Goal: Check status: Check status

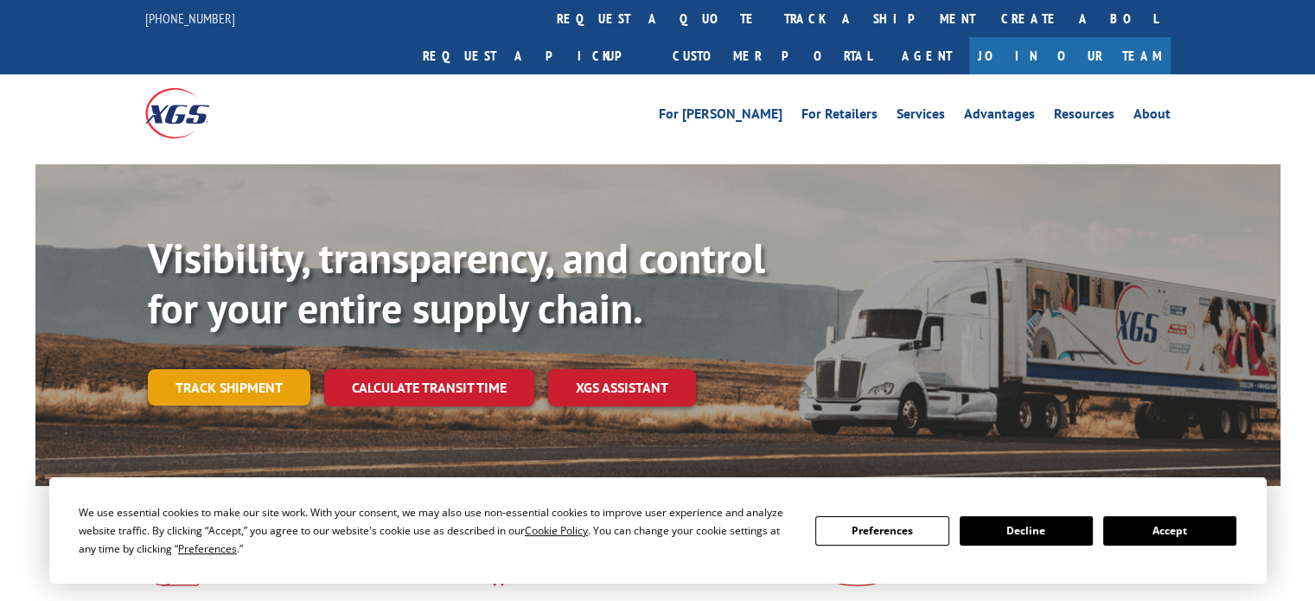
click at [272, 369] on link "Track shipment" at bounding box center [229, 387] width 163 height 36
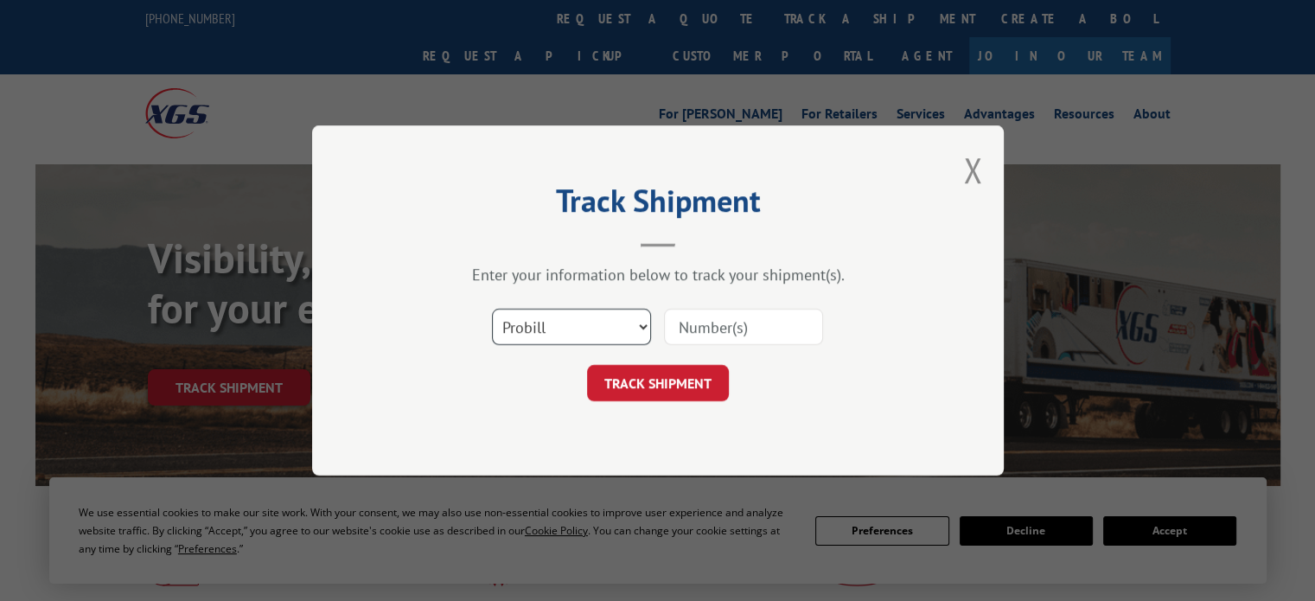
click at [615, 322] on select "Select category... Probill BOL PO" at bounding box center [571, 327] width 159 height 36
select select "po"
click at [492, 309] on select "Select category... Probill BOL PO" at bounding box center [571, 327] width 159 height 36
paste input "30520843"
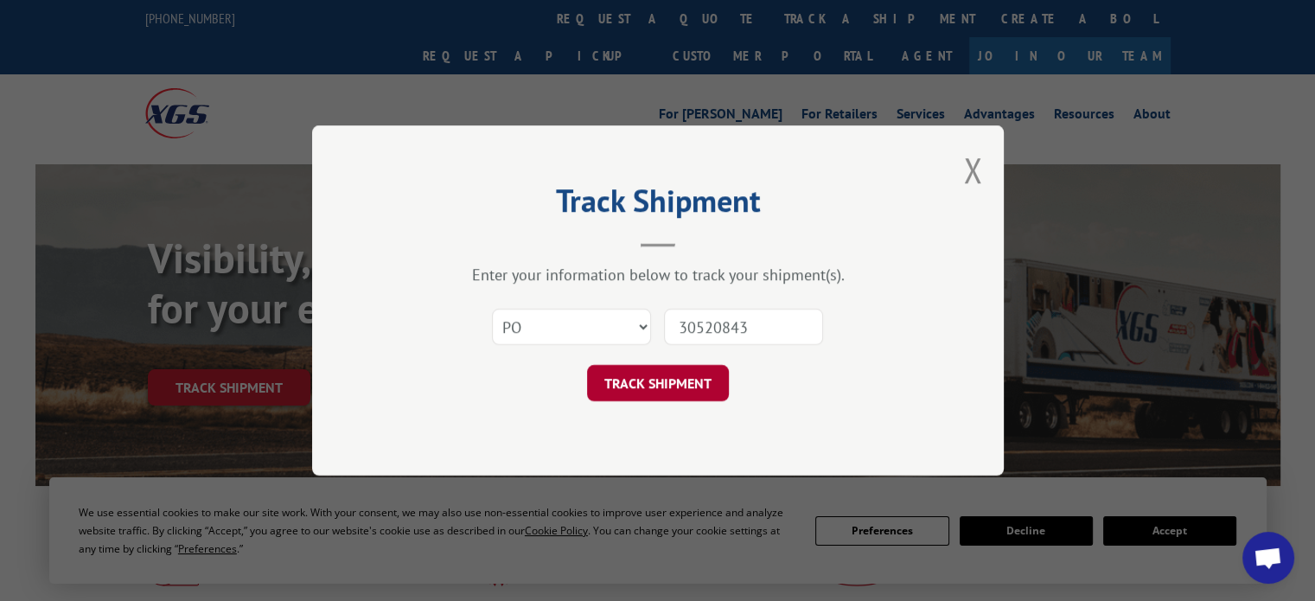
type input "30520843"
click at [675, 389] on button "TRACK SHIPMENT" at bounding box center [658, 383] width 142 height 36
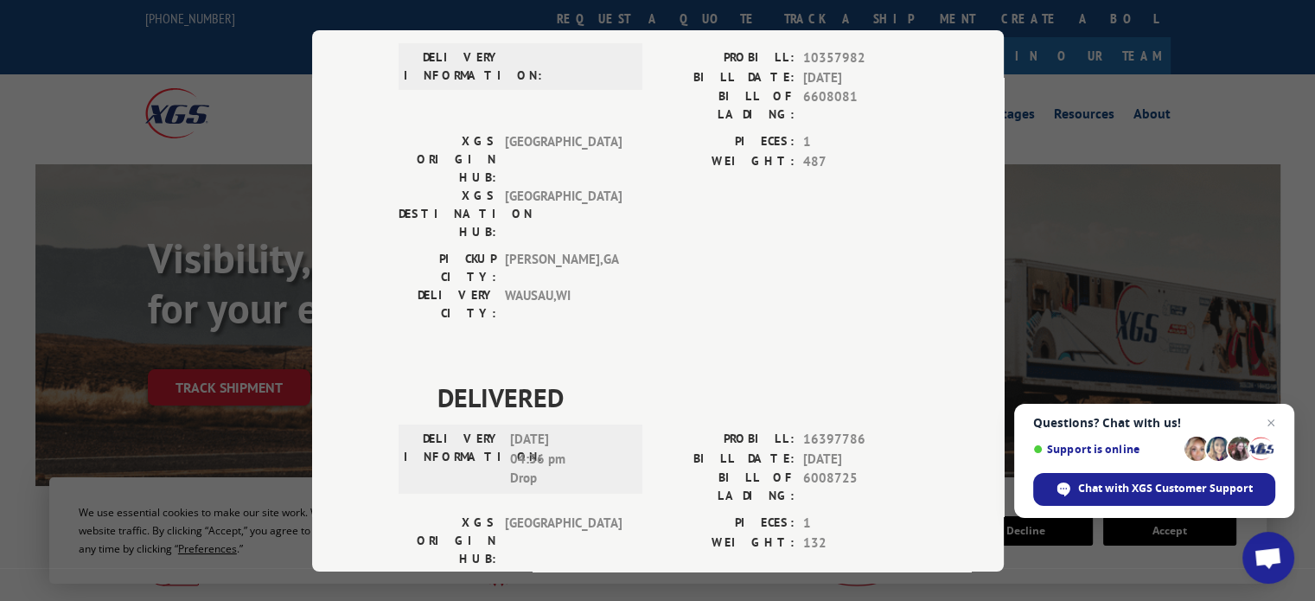
scroll to position [232, 0]
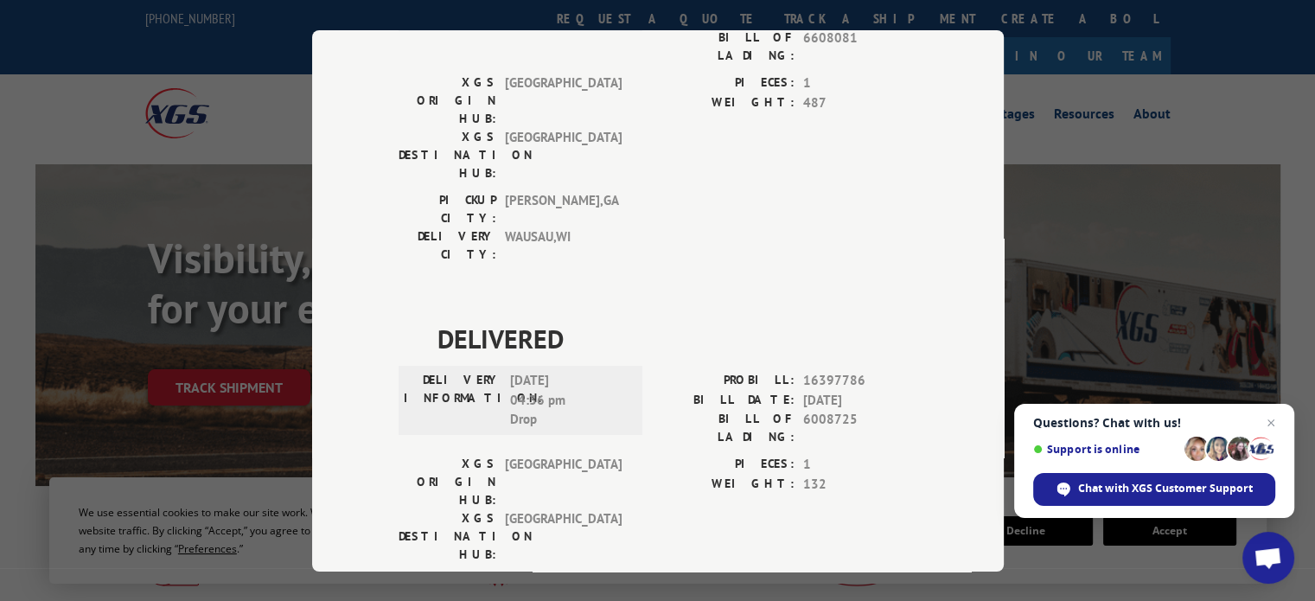
click at [173, 473] on div "Track Shipment DELIVERED DELIVERY INFORMATION: PROBILL: 10357982 BILL DATE: [DA…" at bounding box center [657, 300] width 1315 height 601
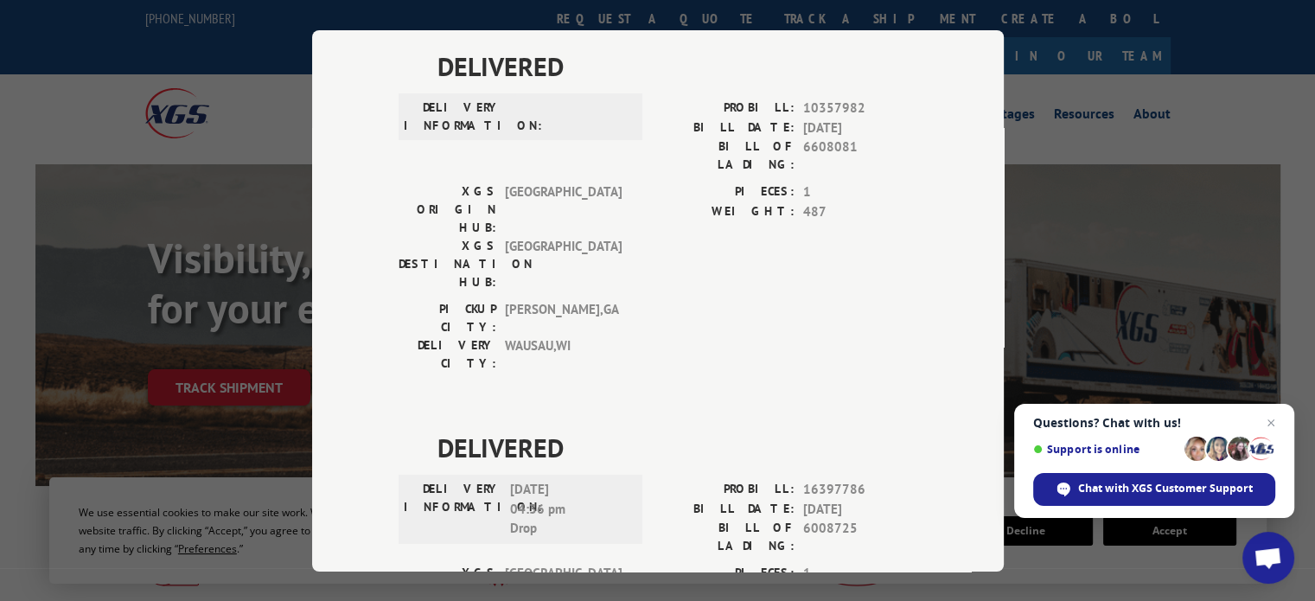
scroll to position [0, 0]
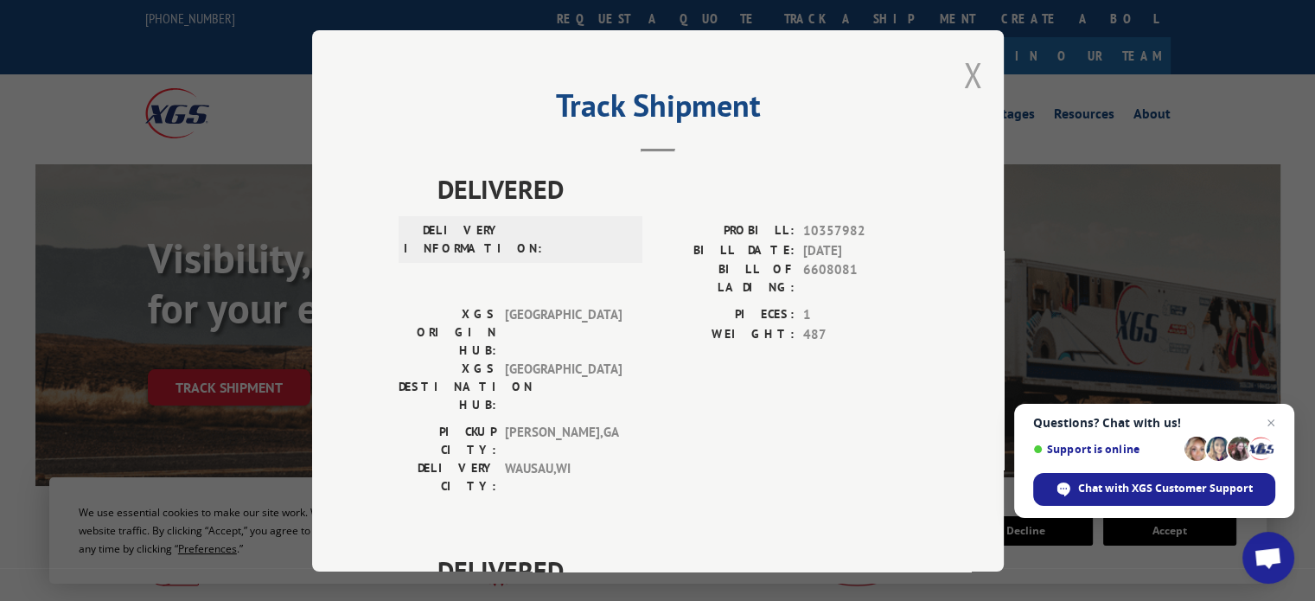
click at [955, 93] on div "Track Shipment DELIVERED DELIVERY INFORMATION: PROBILL: 10357982 BILL DATE: [DA…" at bounding box center [658, 300] width 692 height 541
click at [971, 73] on button "Close modal" at bounding box center [972, 75] width 19 height 46
